Goal: Complete application form

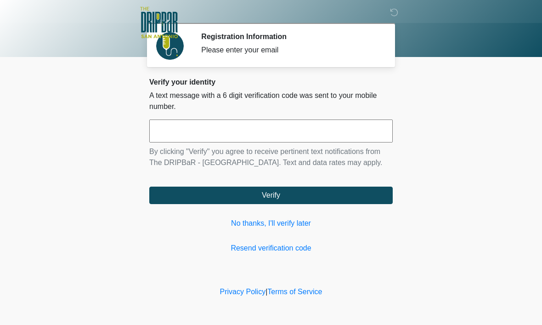
scroll to position [0, 0]
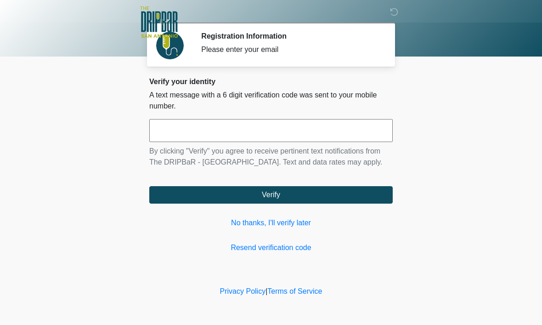
click at [288, 229] on link "No thanks, I'll verify later" at bounding box center [271, 223] width 244 height 11
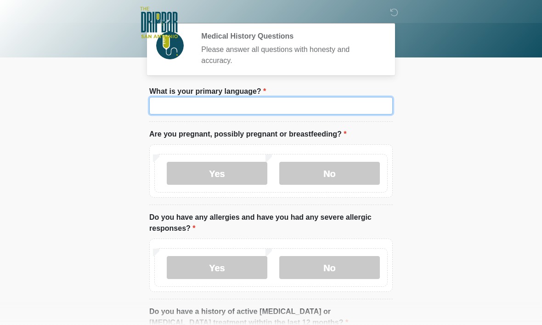
click at [327, 111] on input "What is your primary language?" at bounding box center [271, 105] width 244 height 17
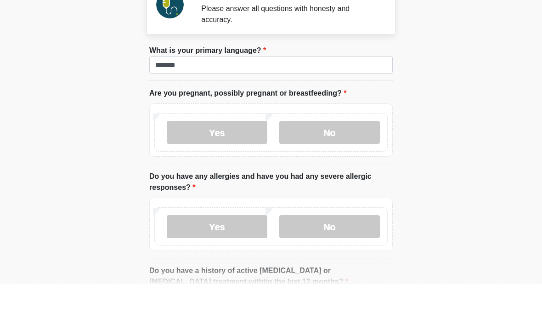
scroll to position [41, 0]
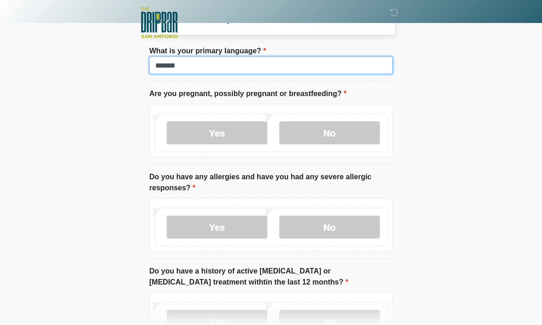
type input "*******"
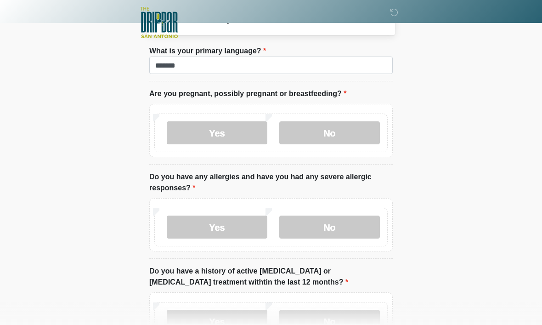
click at [358, 133] on label "No" at bounding box center [330, 132] width 101 height 23
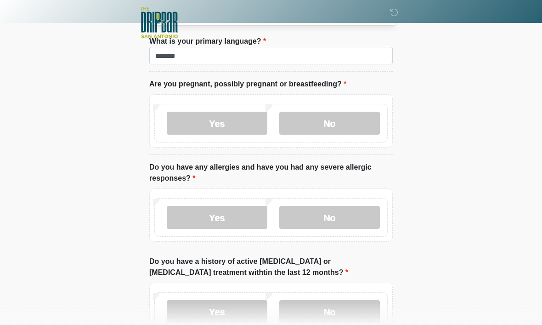
click at [355, 214] on label "No" at bounding box center [330, 217] width 101 height 23
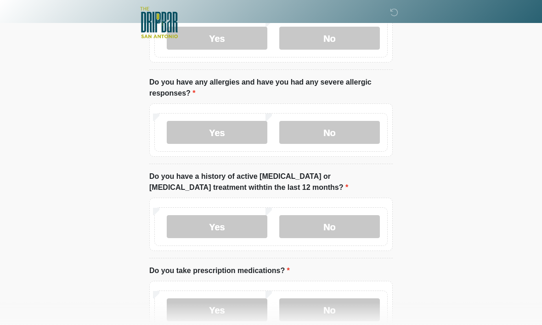
scroll to position [137, 0]
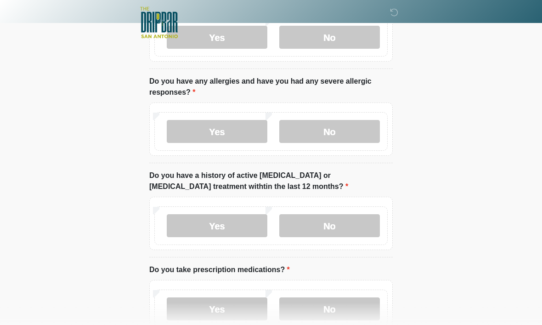
click at [356, 219] on label "No" at bounding box center [330, 225] width 101 height 23
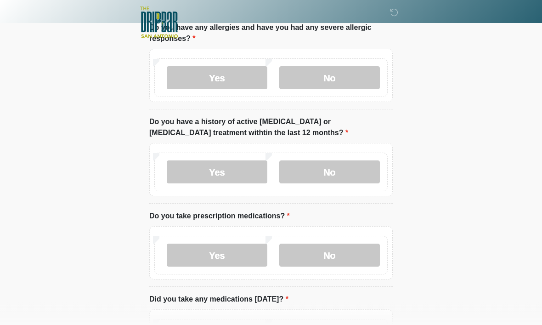
scroll to position [191, 0]
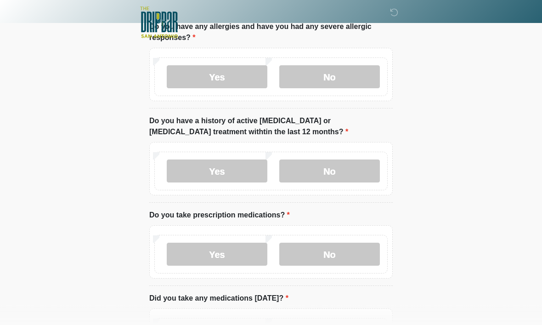
click at [363, 251] on label "No" at bounding box center [330, 254] width 101 height 23
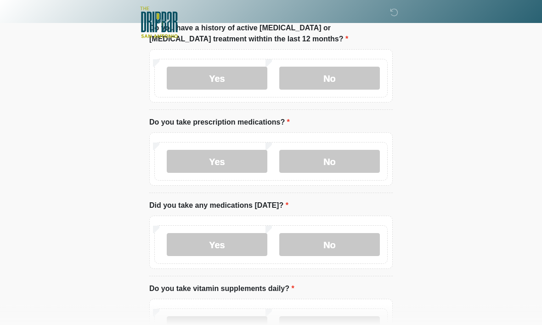
scroll to position [285, 0]
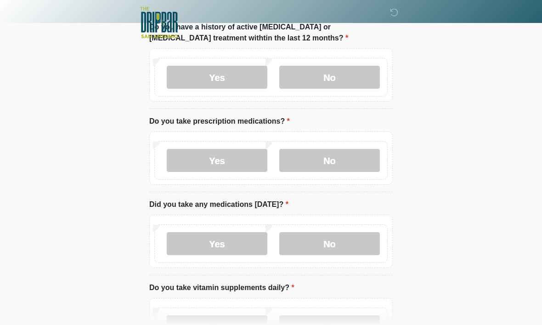
click at [347, 239] on label "No" at bounding box center [330, 243] width 101 height 23
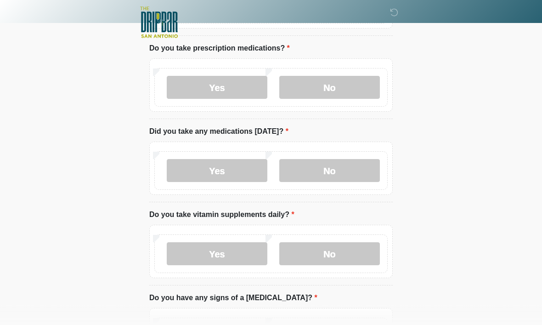
click at [348, 250] on label "No" at bounding box center [330, 254] width 101 height 23
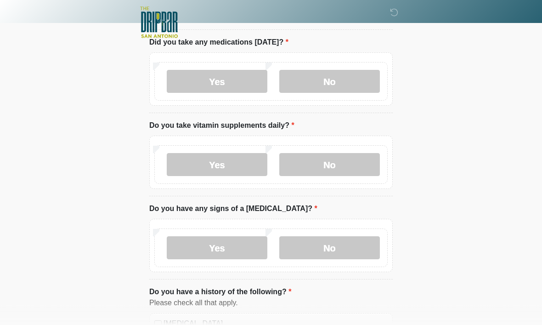
scroll to position [447, 0]
click at [347, 245] on label "No" at bounding box center [330, 247] width 101 height 23
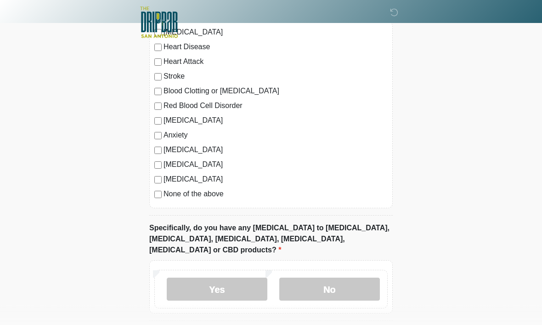
scroll to position [738, 0]
click at [346, 278] on label "No" at bounding box center [330, 289] width 101 height 23
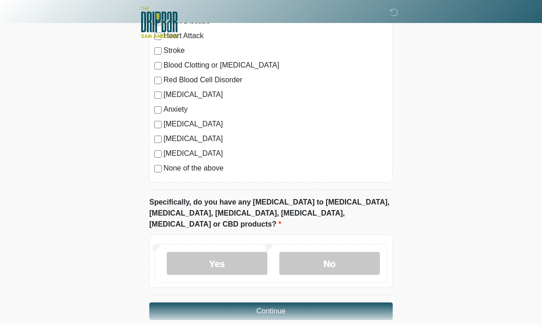
scroll to position [765, 0]
click at [377, 303] on button "Continue" at bounding box center [271, 311] width 244 height 17
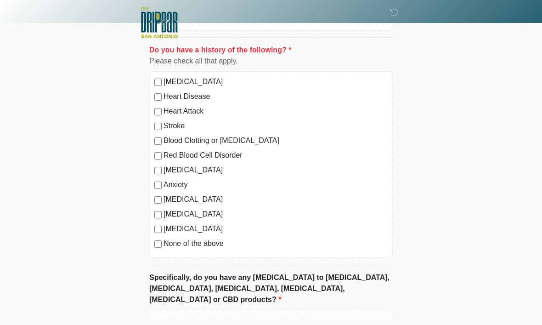
scroll to position [765, 0]
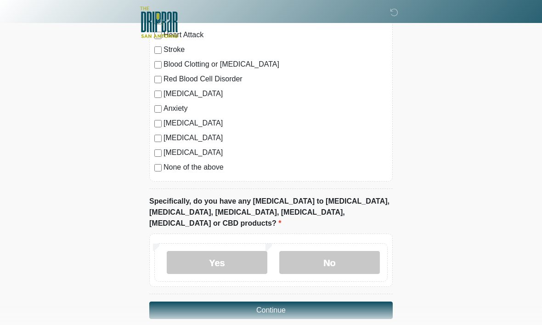
click at [347, 302] on button "Continue" at bounding box center [271, 310] width 244 height 17
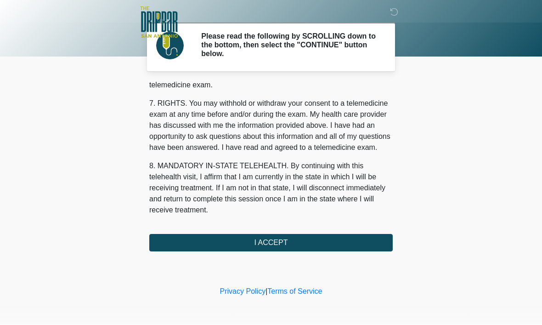
scroll to position [414, 0]
click at [358, 245] on button "I ACCEPT" at bounding box center [271, 242] width 244 height 17
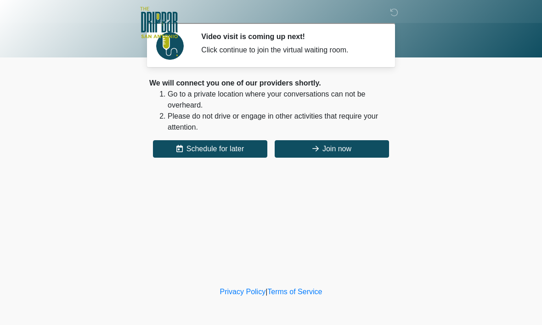
click at [305, 148] on button "Join now" at bounding box center [332, 148] width 114 height 17
